Goal: Task Accomplishment & Management: Manage account settings

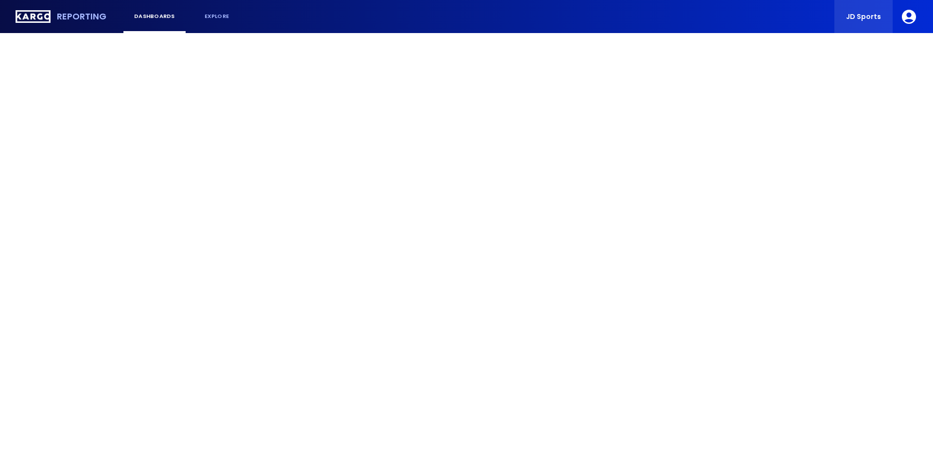
click at [863, 15] on span "JD Sports" at bounding box center [863, 16] width 35 height 7
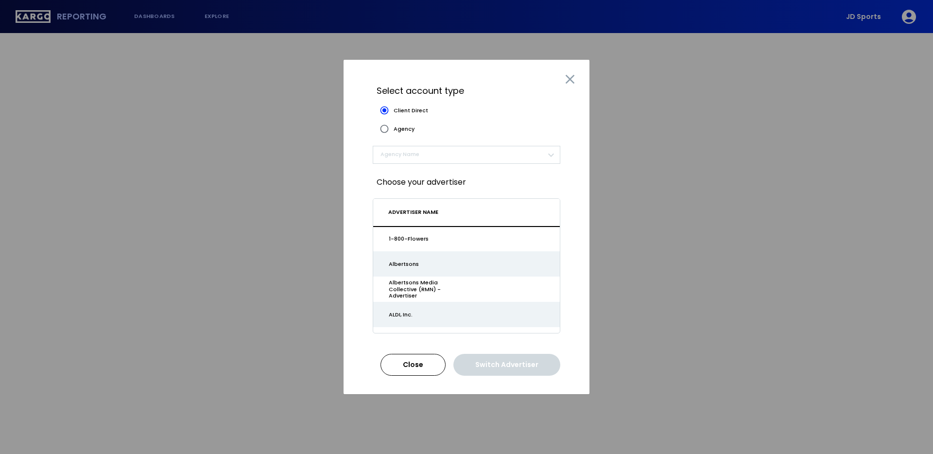
click at [446, 158] on span "​" at bounding box center [463, 154] width 164 height 11
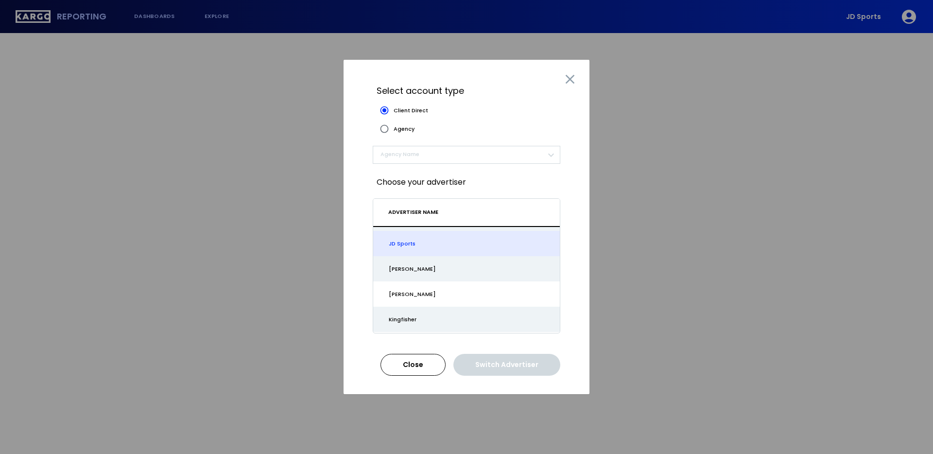
scroll to position [737, 0]
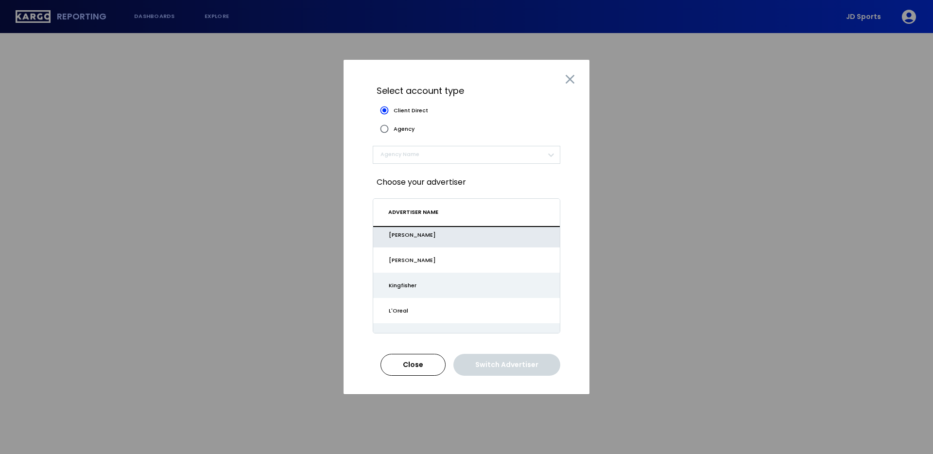
click at [435, 233] on div "[PERSON_NAME]" at bounding box center [432, 235] width 87 height 6
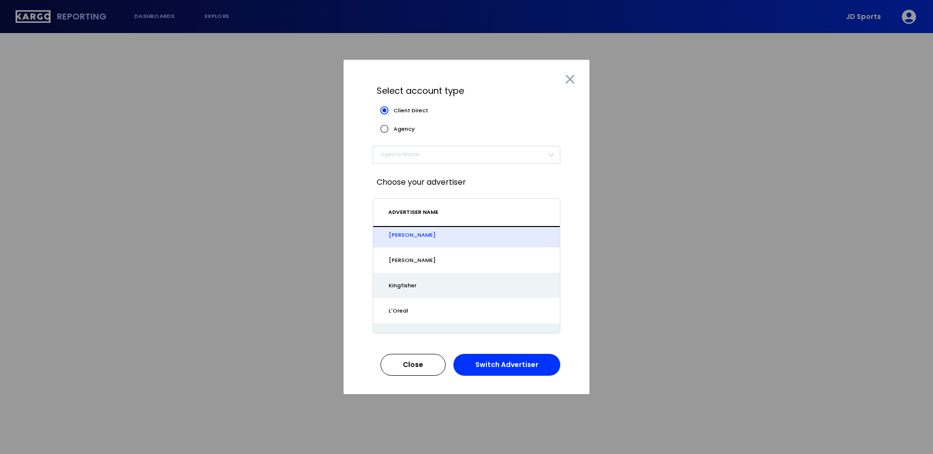
click at [502, 365] on div "Switch Advertiser" at bounding box center [506, 365] width 63 height 6
